Goal: Information Seeking & Learning: Learn about a topic

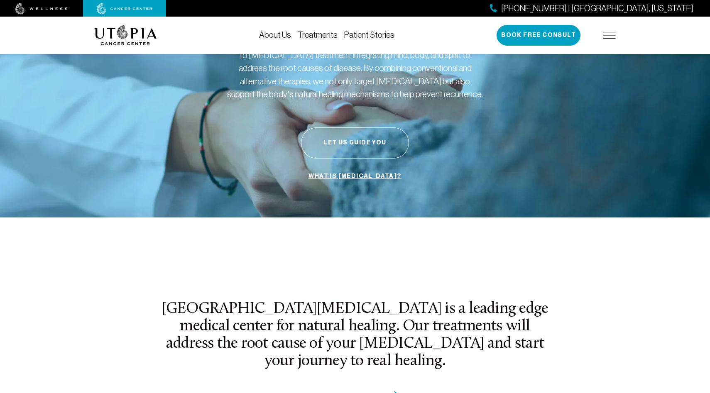
scroll to position [81, 0]
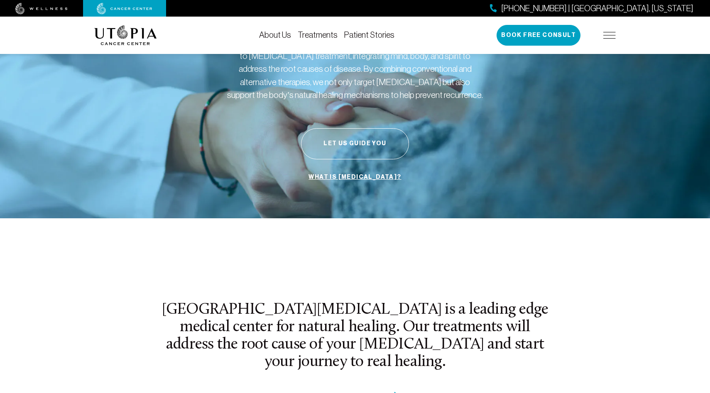
click at [350, 179] on link "What is [MEDICAL_DATA]?" at bounding box center [354, 177] width 97 height 16
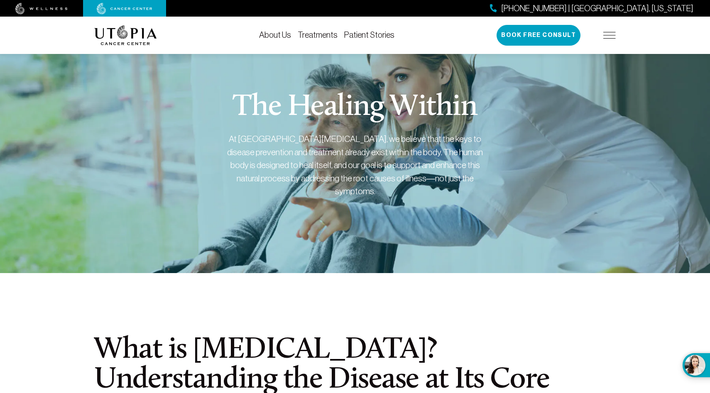
click at [277, 34] on link "About Us" at bounding box center [275, 34] width 32 height 9
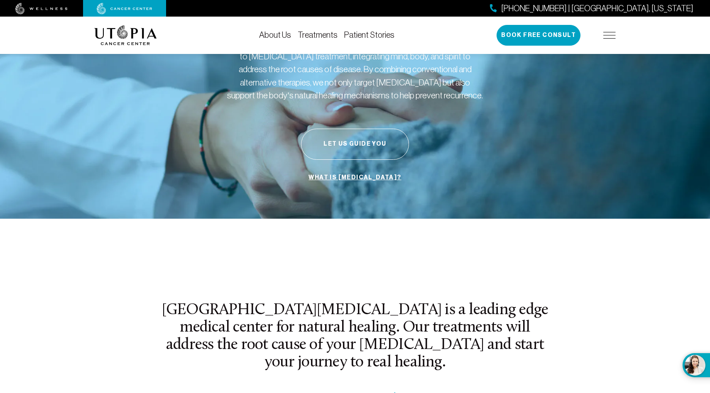
scroll to position [81, 0]
